Goal: Use online tool/utility: Utilize a website feature to perform a specific function

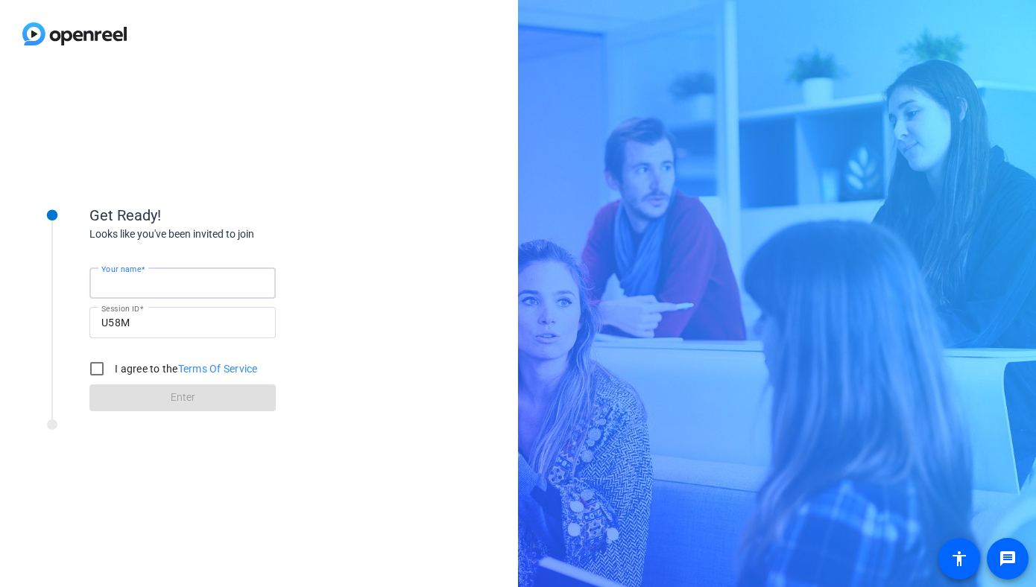
click at [202, 286] on input "Your name" at bounding box center [182, 283] width 163 height 18
type input "[PERSON_NAME]"
click at [99, 362] on input "I agree to the Terms Of Service" at bounding box center [97, 369] width 30 height 30
checkbox input "true"
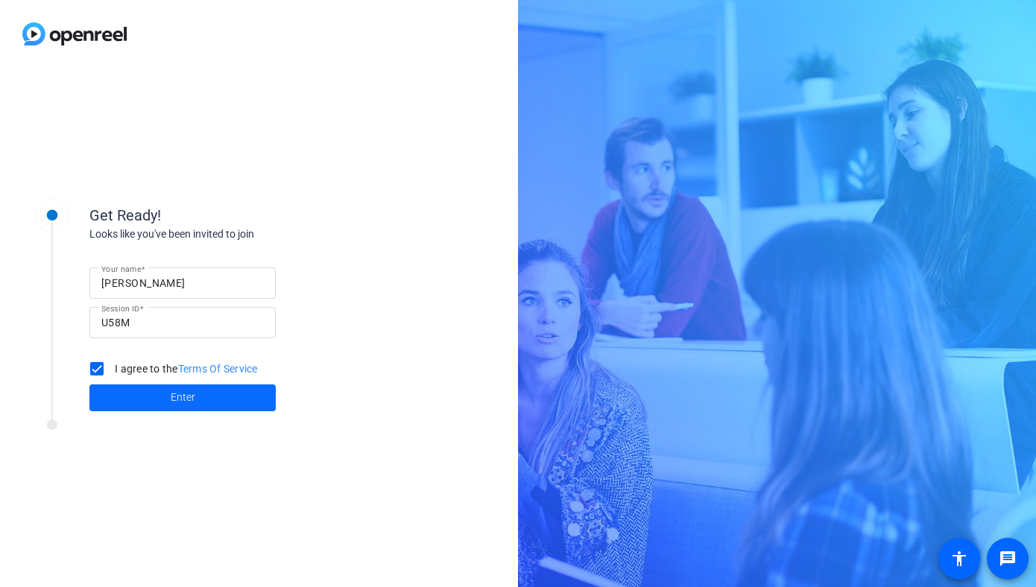
click at [171, 394] on span "Enter" at bounding box center [183, 398] width 25 height 16
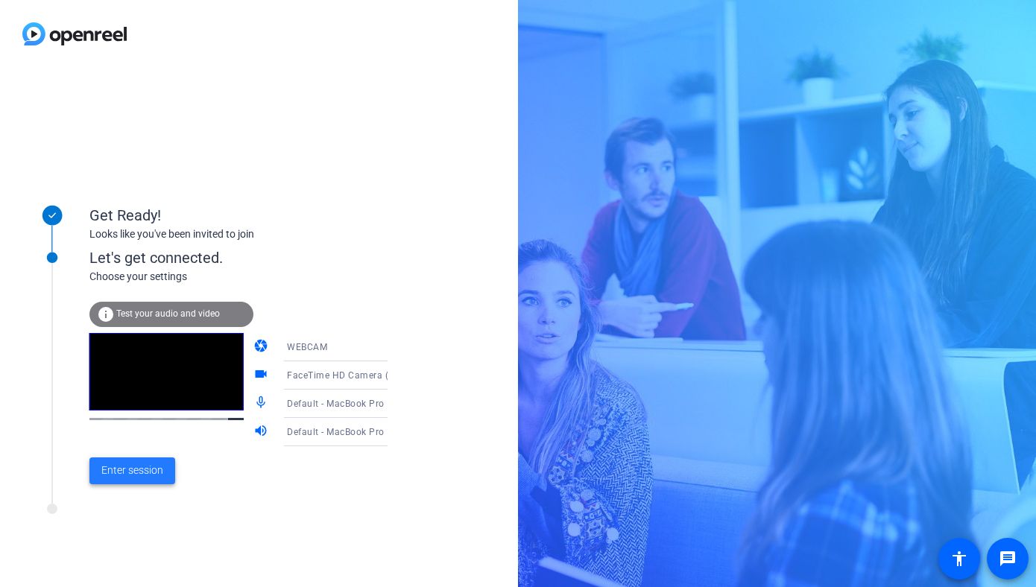
click at [143, 475] on span "Enter session" at bounding box center [132, 471] width 62 height 16
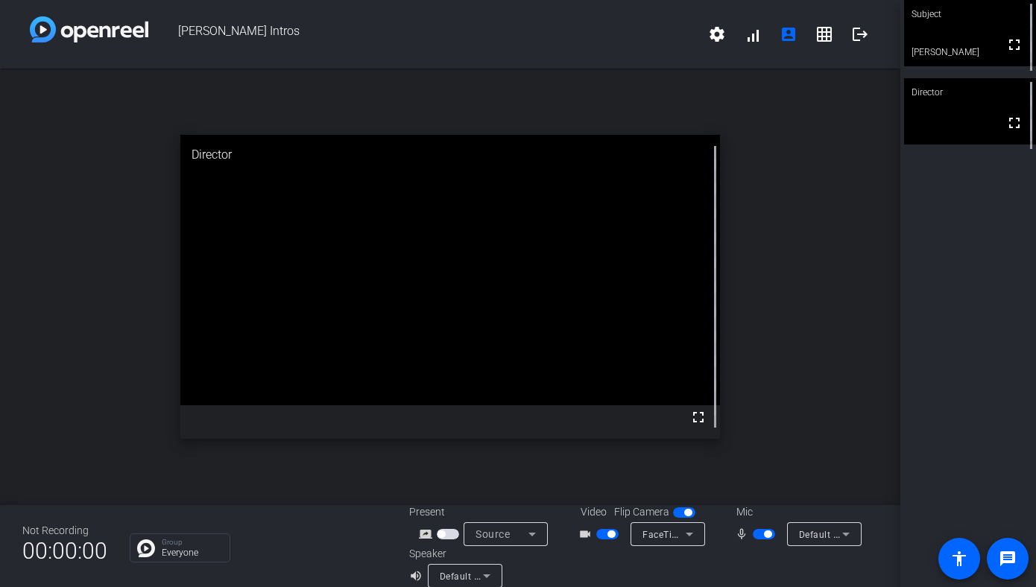
click at [844, 526] on icon at bounding box center [846, 535] width 18 height 18
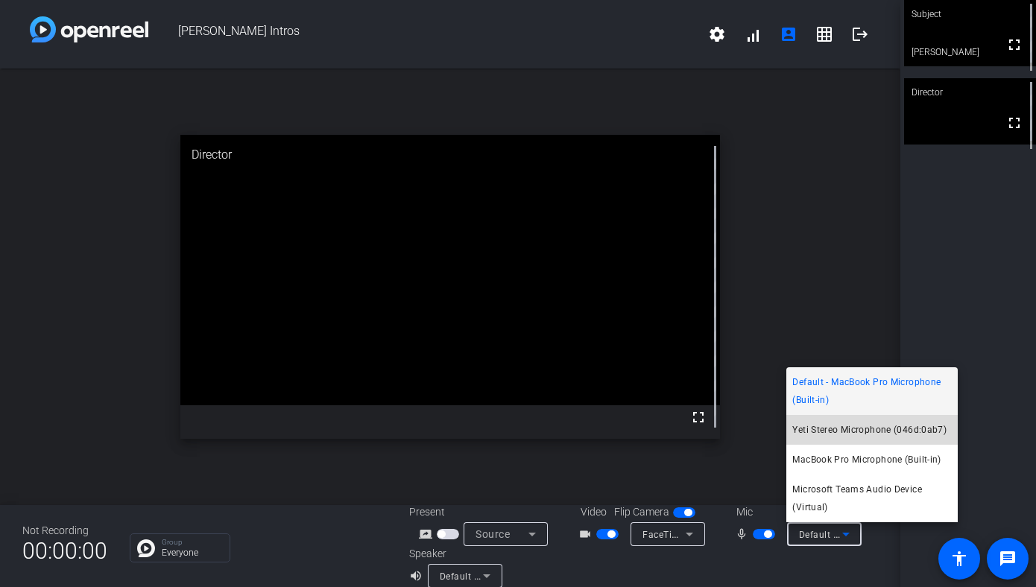
click at [839, 429] on span "Yeti Stereo Microphone (046d:0ab7)" at bounding box center [869, 430] width 154 height 18
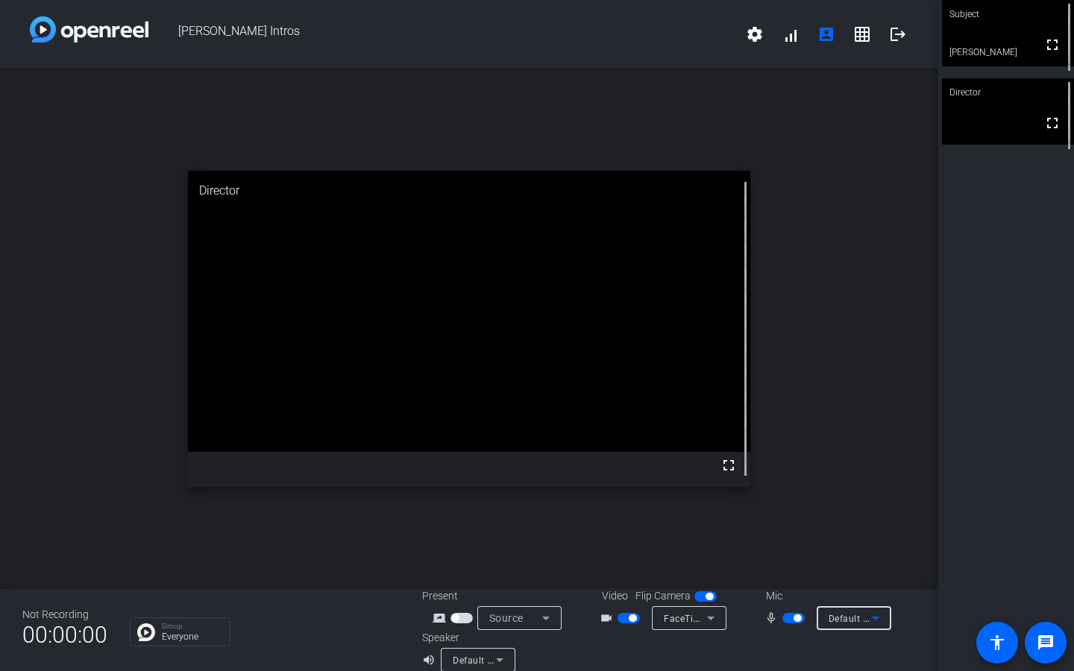
click at [498, 587] on icon at bounding box center [499, 660] width 7 height 4
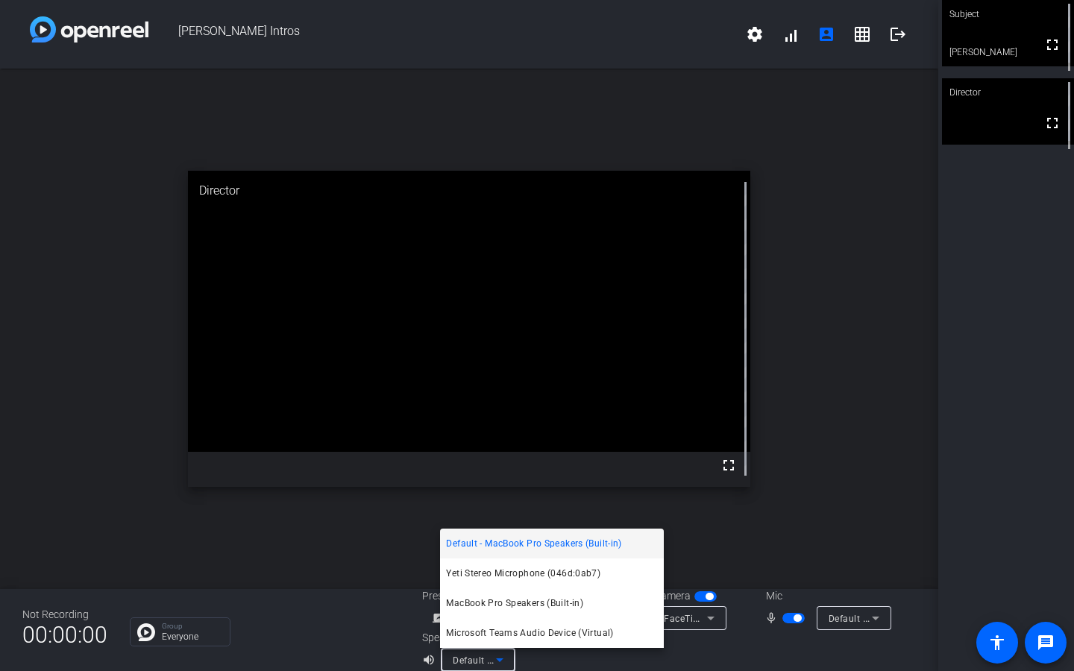
click at [370, 587] on div at bounding box center [537, 335] width 1074 height 671
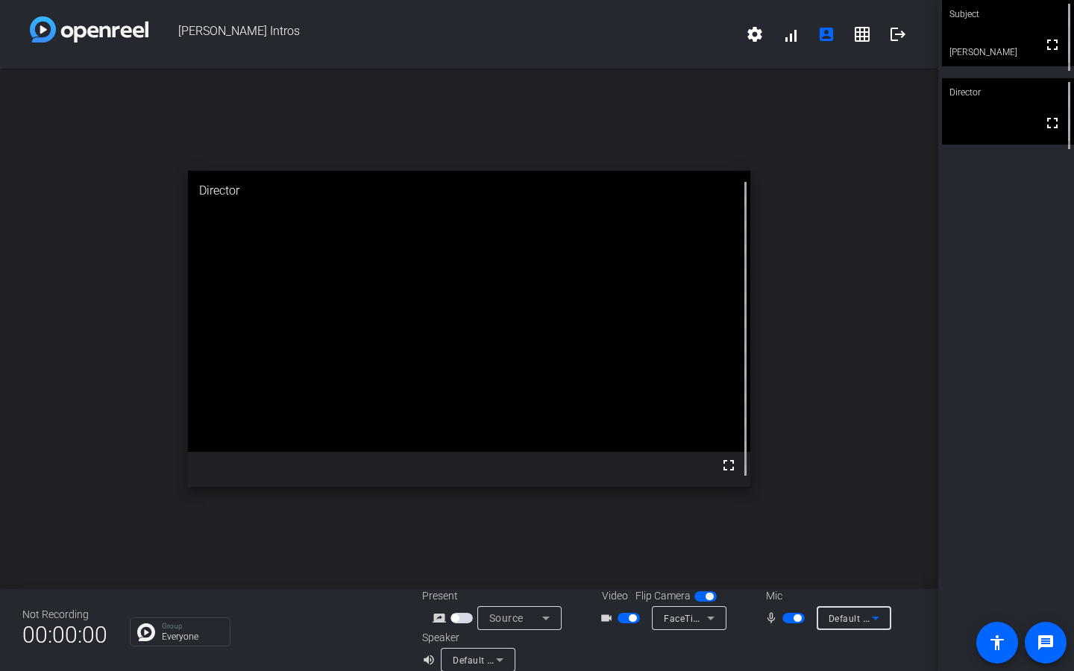
click at [877, 587] on icon at bounding box center [875, 618] width 18 height 18
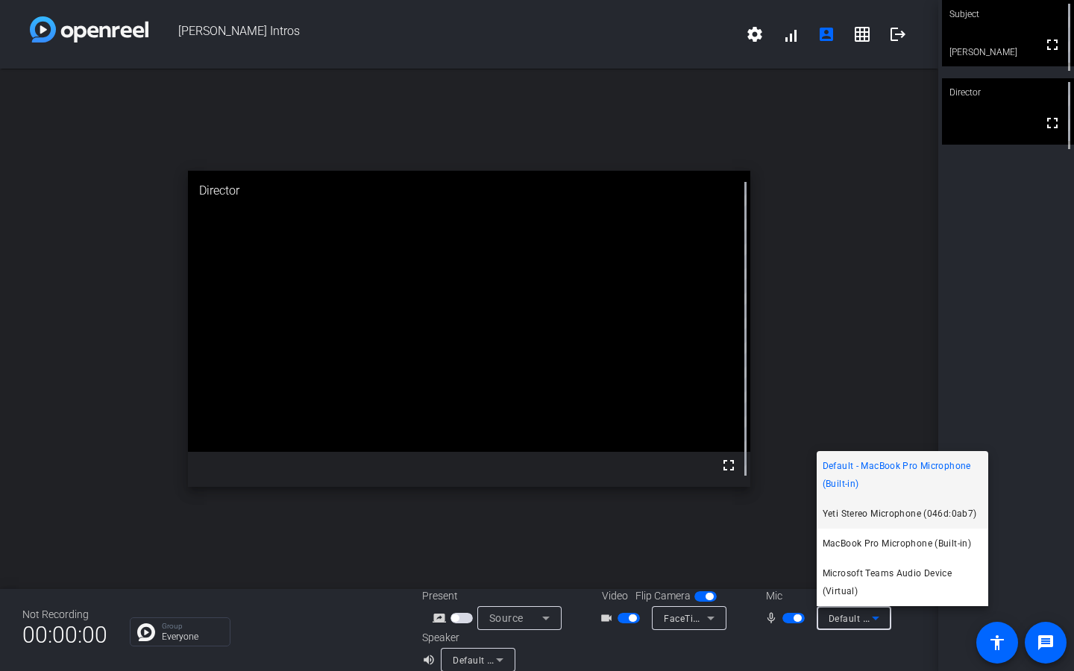
click at [878, 515] on span "Yeti Stereo Microphone (046d:0ab7)" at bounding box center [899, 514] width 154 height 18
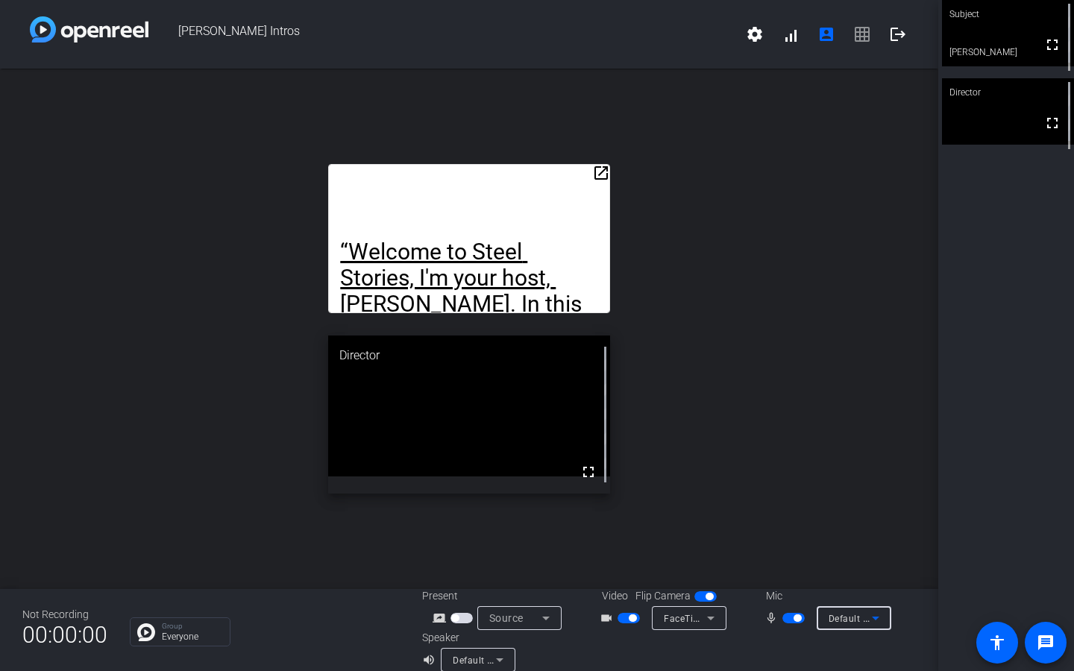
click at [874, 587] on icon at bounding box center [875, 618] width 18 height 18
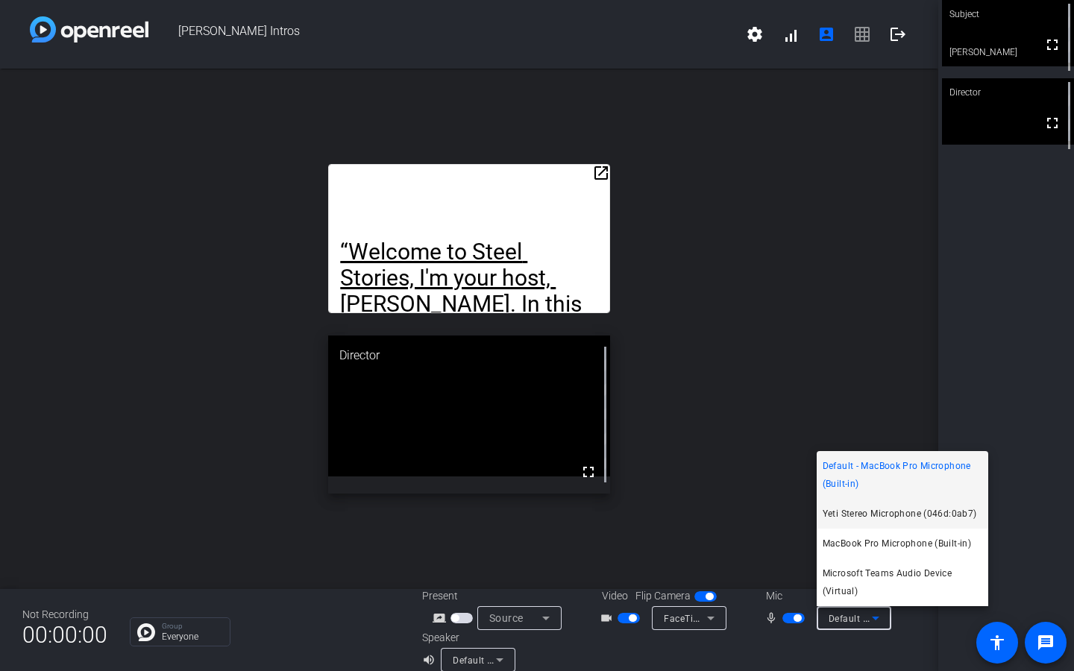
click at [878, 510] on span "Yeti Stereo Microphone (046d:0ab7)" at bounding box center [899, 514] width 154 height 18
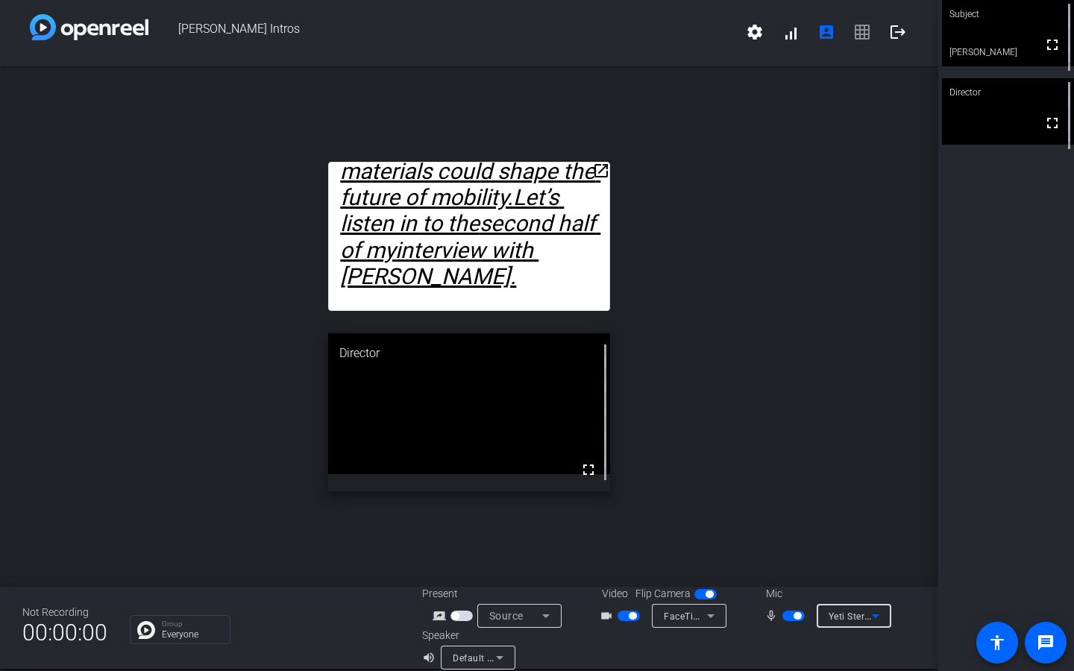
scroll to position [17, 0]
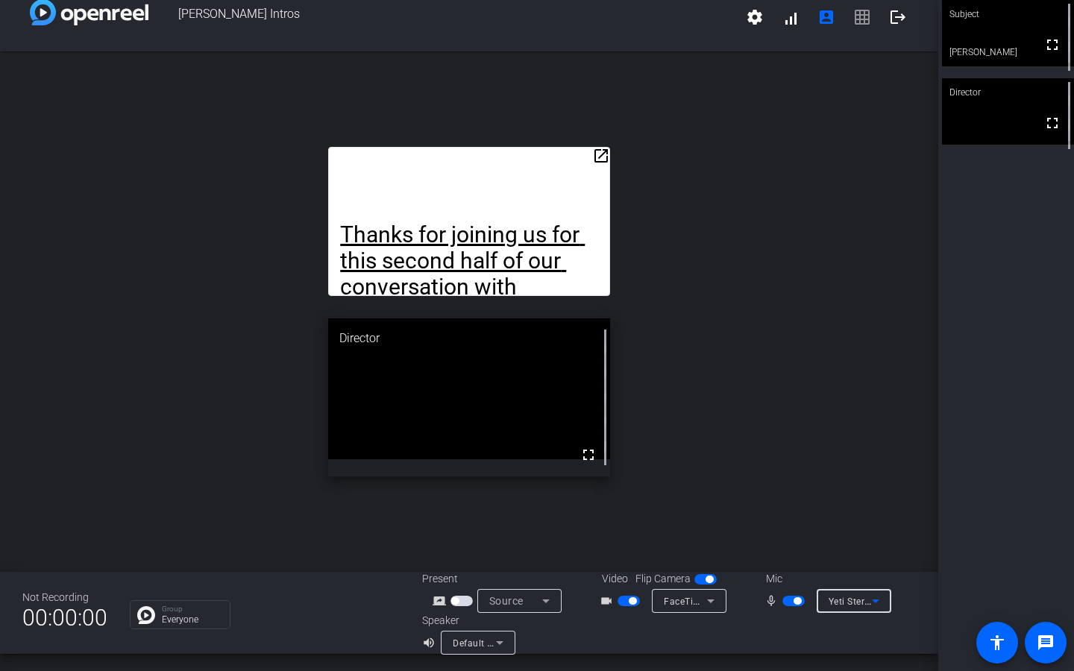
click at [288, 587] on div "Group Everyone" at bounding box center [265, 614] width 270 height 29
